Goal: Task Accomplishment & Management: Manage account settings

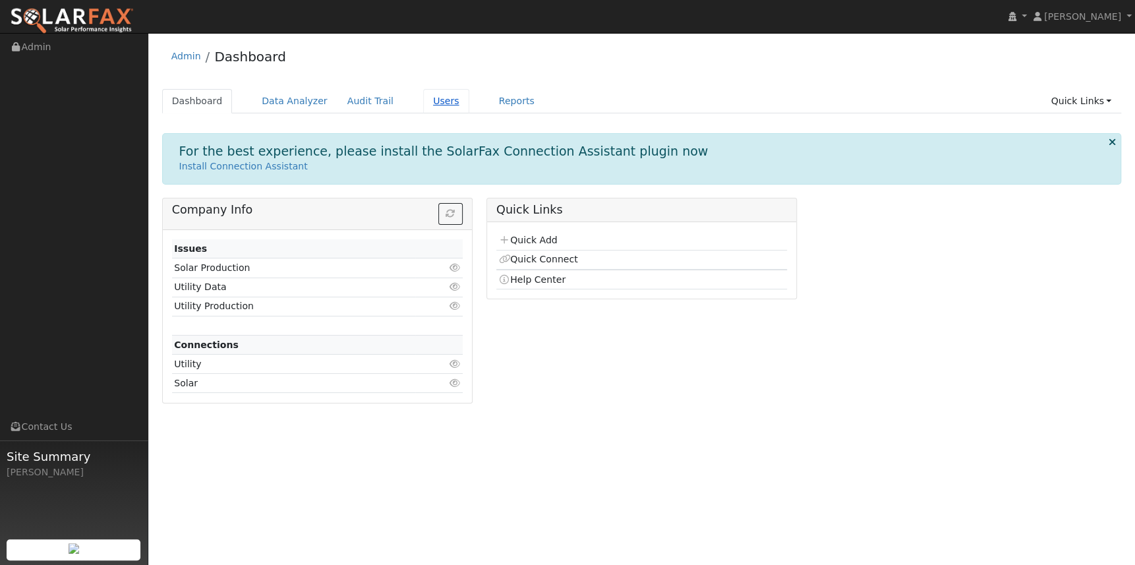
drag, startPoint x: 433, startPoint y: 101, endPoint x: 443, endPoint y: 104, distance: 10.4
click at [433, 101] on link "Users" at bounding box center [446, 101] width 46 height 24
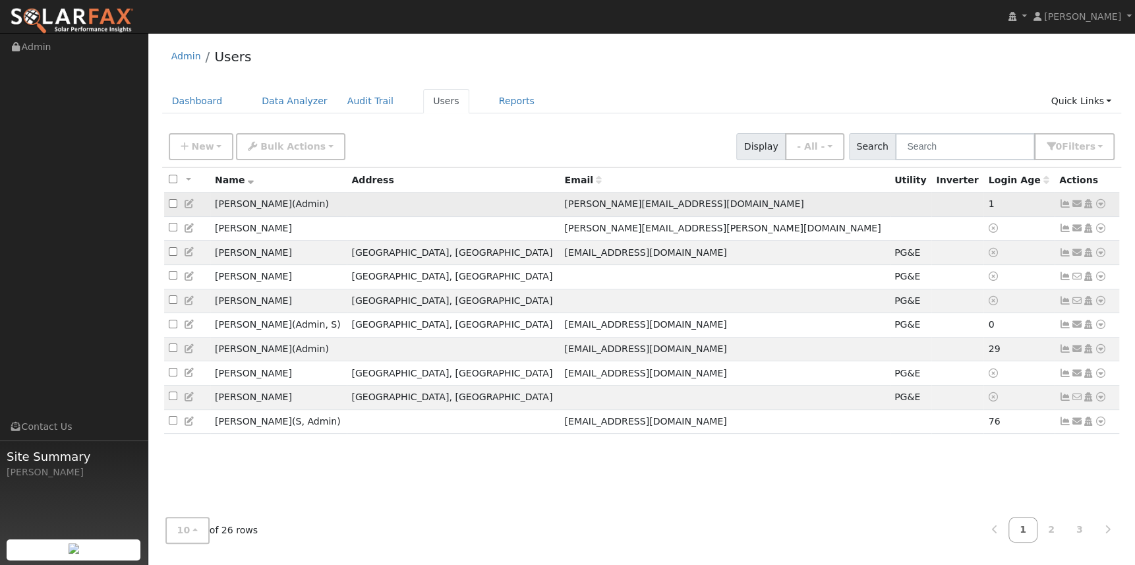
click at [1099, 202] on icon at bounding box center [1101, 203] width 12 height 9
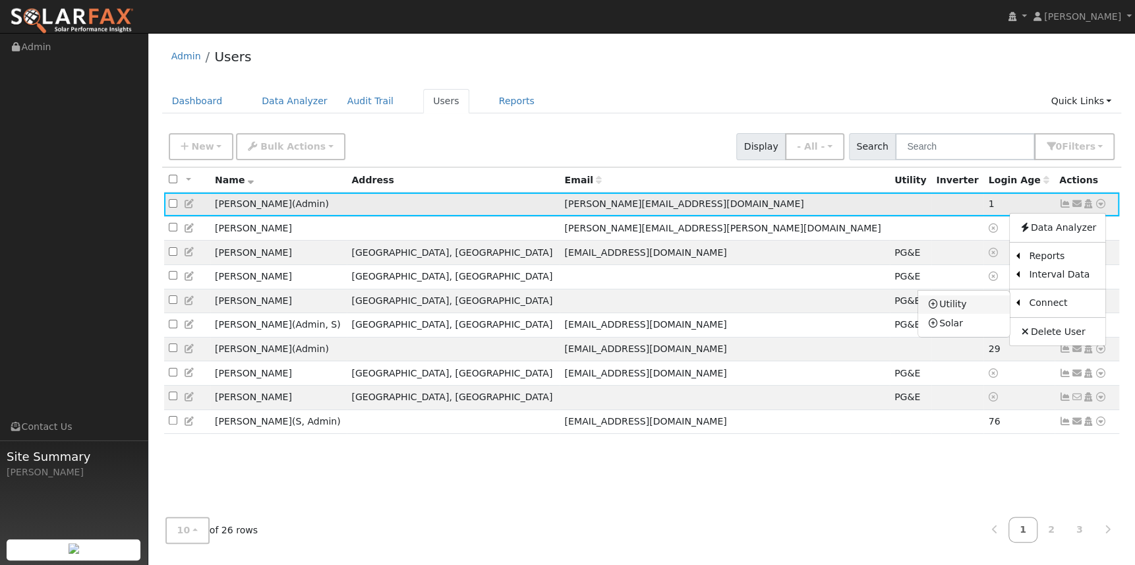
click at [980, 301] on link "Utility" at bounding box center [964, 304] width 92 height 18
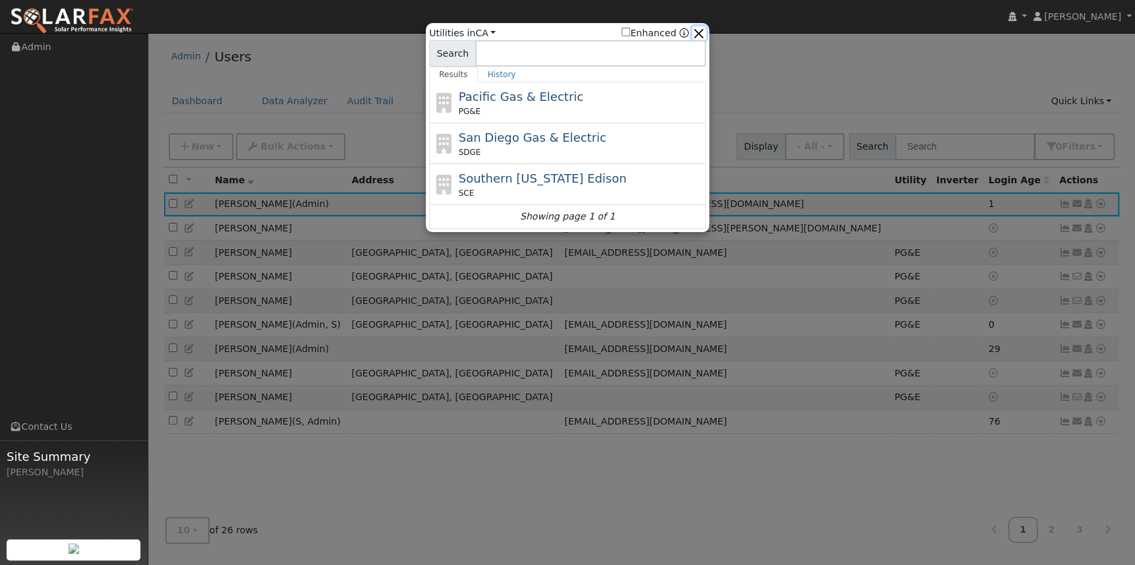
click at [699, 28] on button "button" at bounding box center [699, 33] width 14 height 14
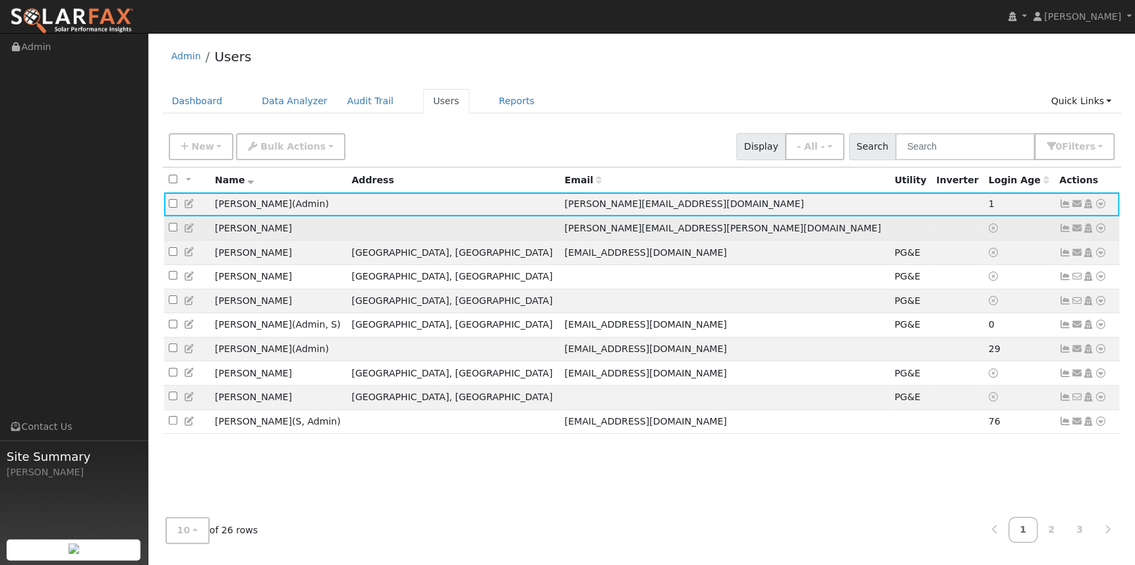
click at [1097, 229] on icon at bounding box center [1101, 227] width 12 height 9
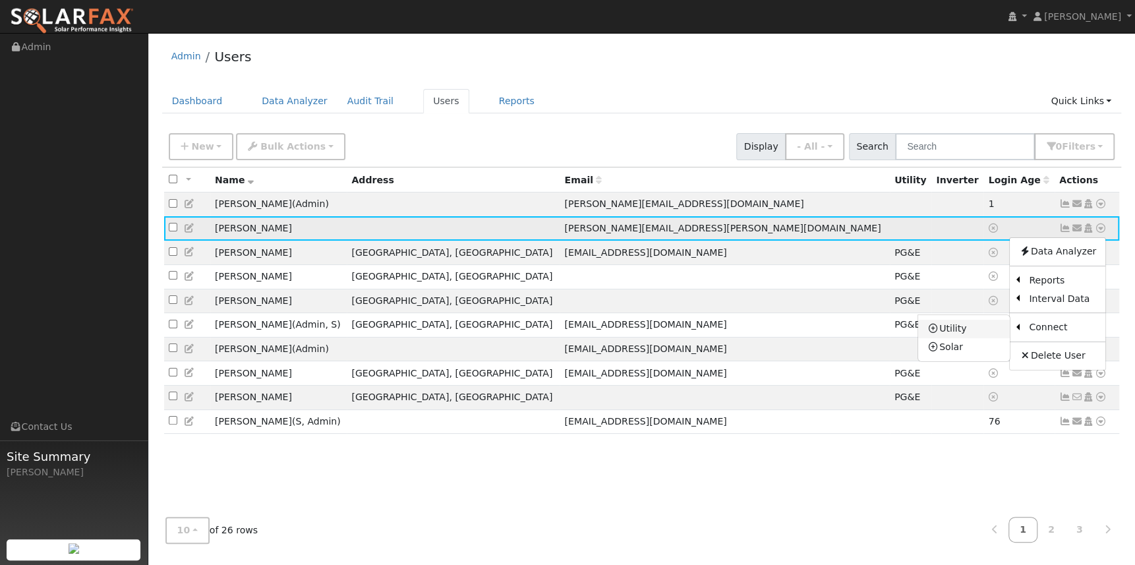
click at [979, 326] on link "Utility" at bounding box center [964, 329] width 92 height 18
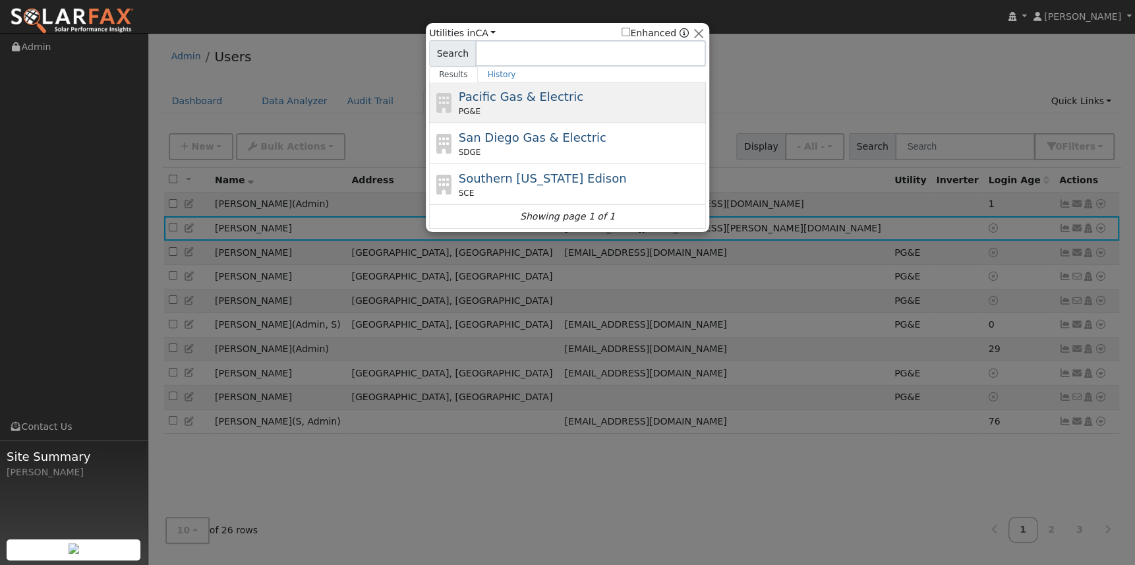
click at [509, 97] on span "Pacific Gas & Electric" at bounding box center [521, 97] width 125 height 14
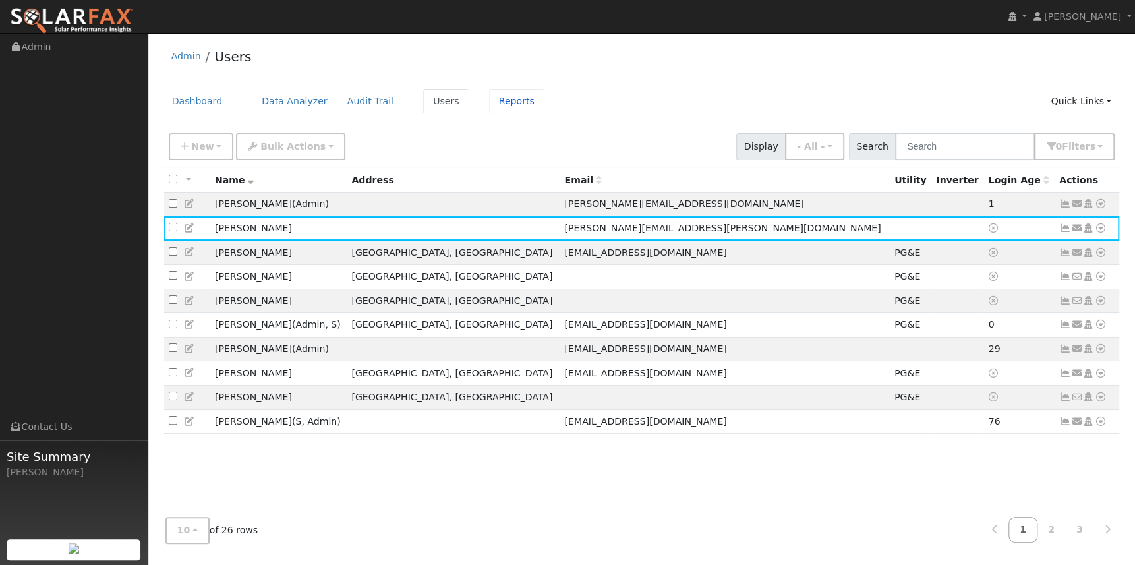
click at [509, 97] on link "Reports" at bounding box center [516, 101] width 55 height 24
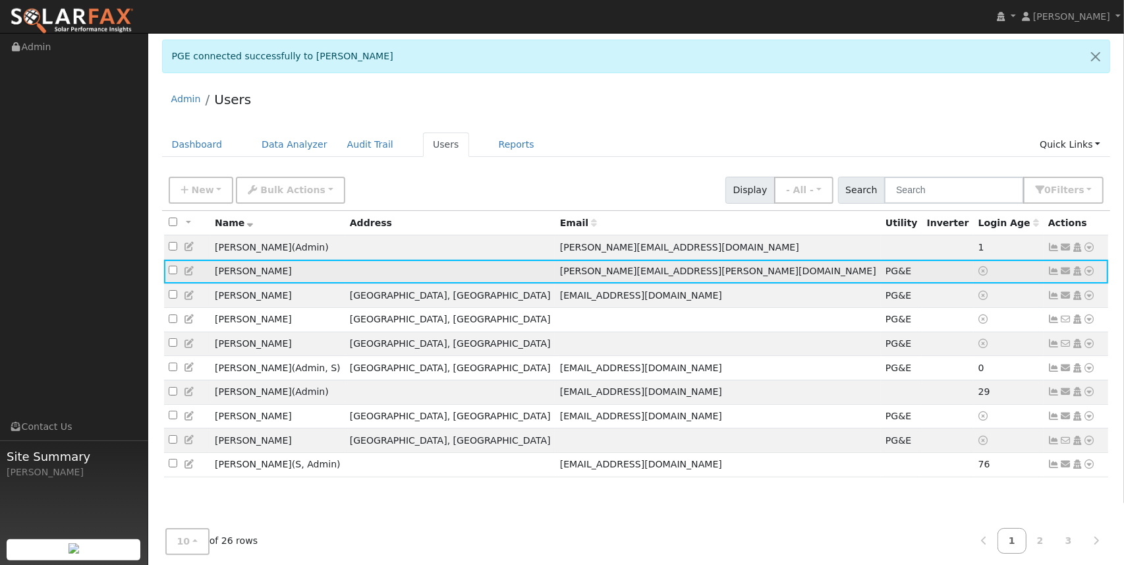
click at [1054, 271] on icon at bounding box center [1054, 270] width 12 height 9
